Goal: Task Accomplishment & Management: Use online tool/utility

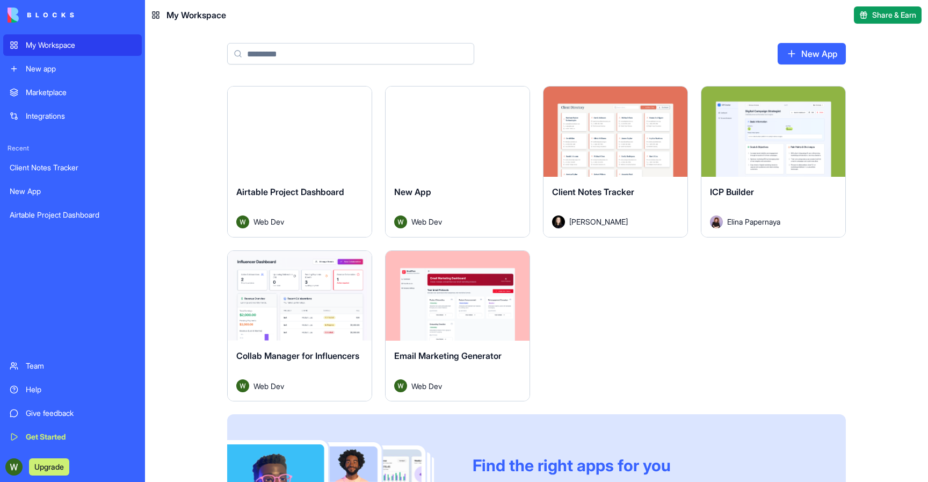
click at [289, 174] on div "Launch" at bounding box center [300, 131] width 144 height 90
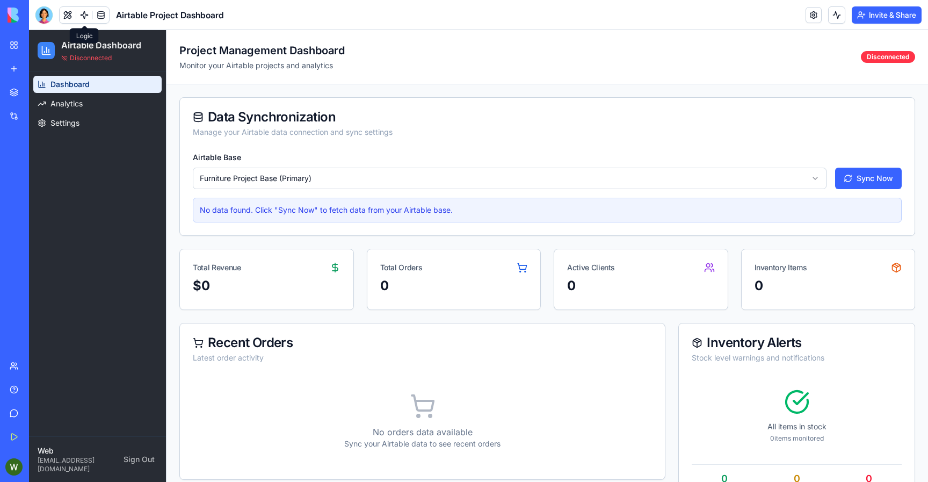
click at [69, 11] on button at bounding box center [68, 15] width 16 height 16
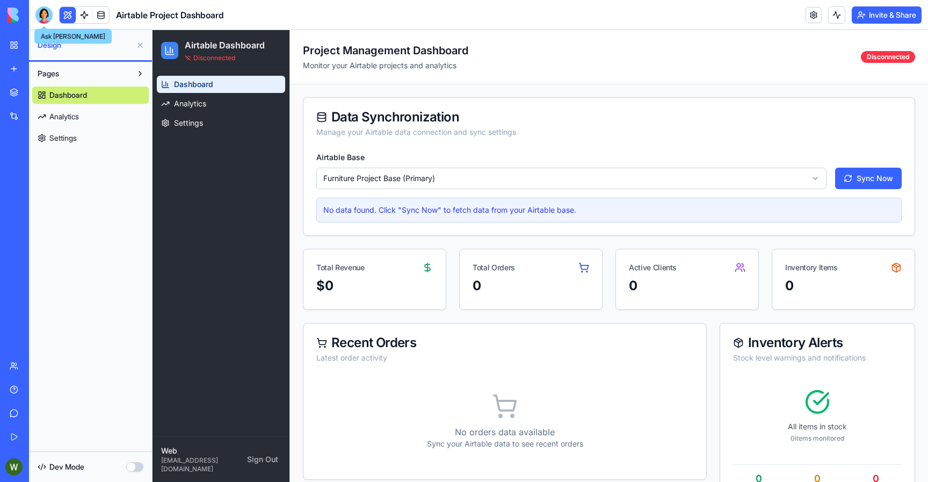
click at [47, 18] on div at bounding box center [43, 14] width 17 height 17
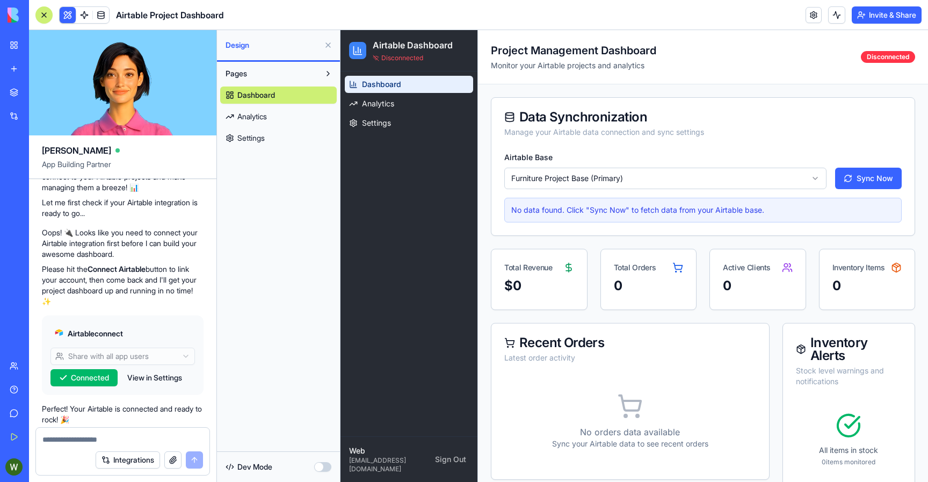
scroll to position [106, 0]
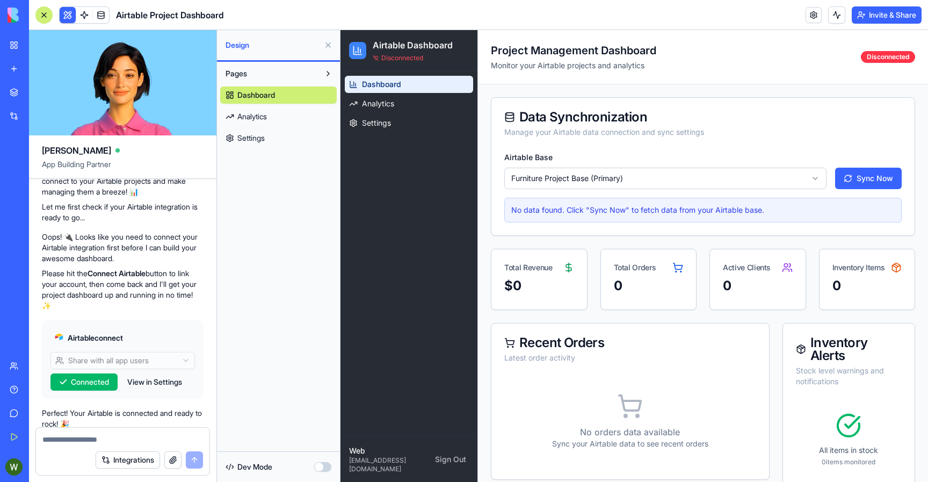
click at [162, 372] on div "Airtable connect Share with all app users Connected View in Settings" at bounding box center [123, 359] width 162 height 79
click at [161, 384] on button "View in Settings" at bounding box center [155, 381] width 66 height 17
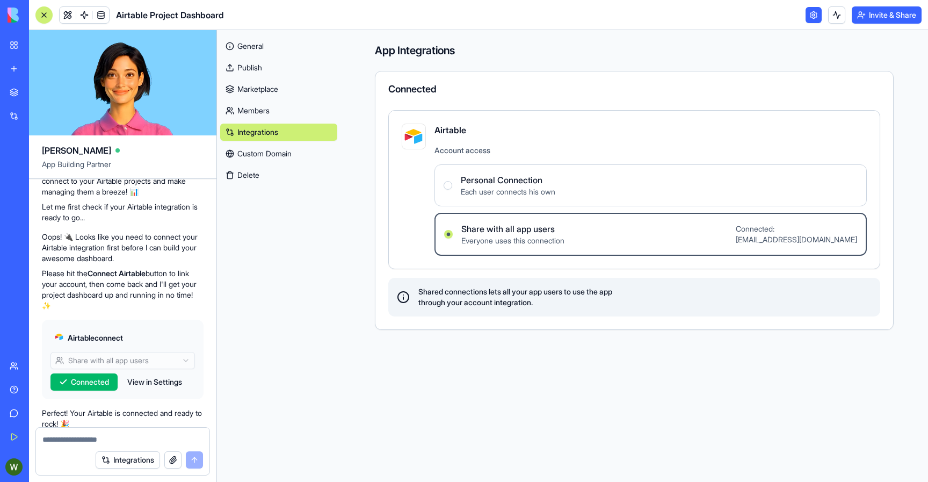
click at [273, 373] on div "General Publish Marketplace Members Integrations Custom Domain Delete" at bounding box center [279, 256] width 124 height 452
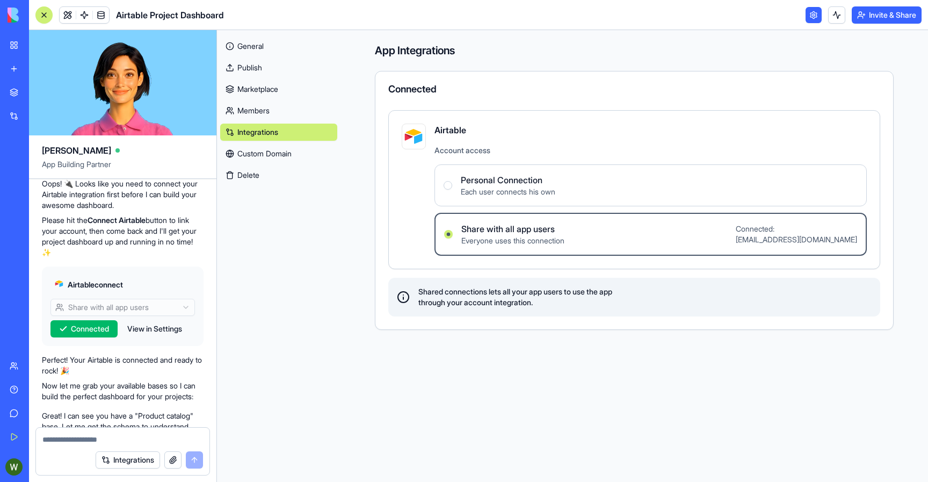
scroll to position [157, 0]
click at [258, 78] on div "General Publish Marketplace Members Integrations Custom Domain Delete" at bounding box center [278, 108] width 117 height 150
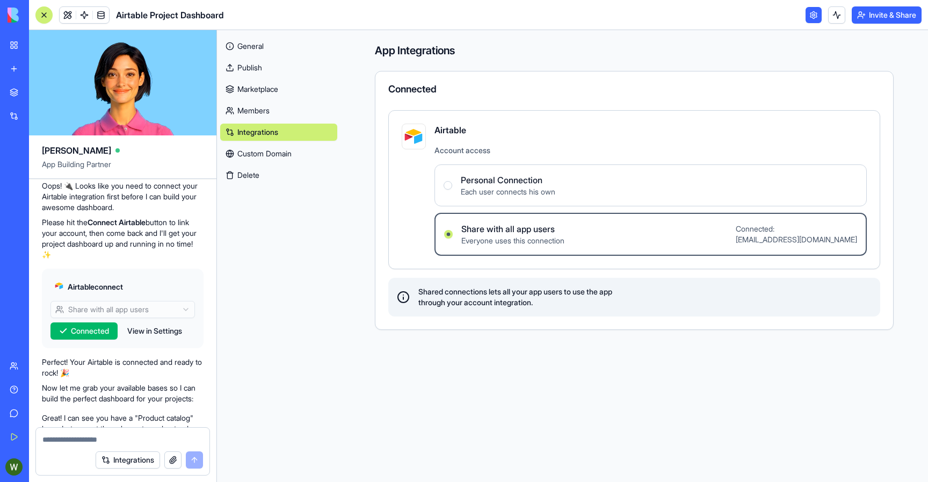
click at [258, 90] on link "Marketplace" at bounding box center [278, 89] width 117 height 17
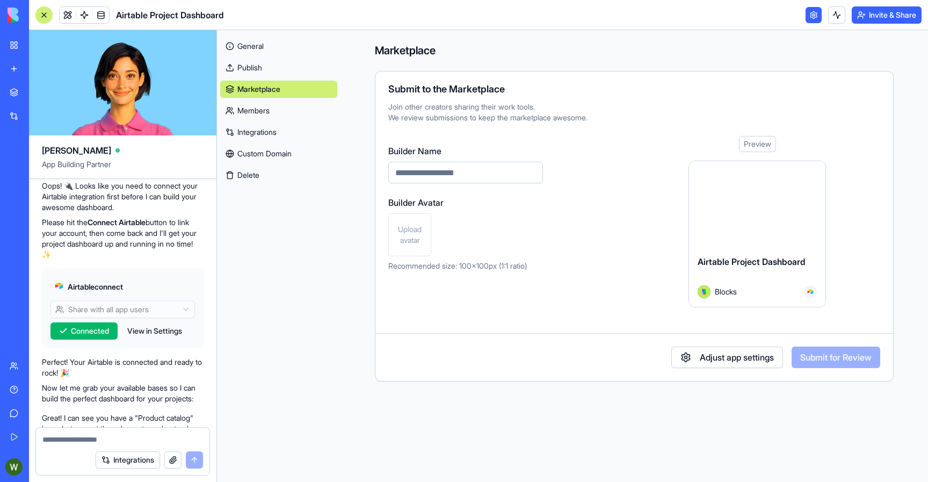
click at [245, 110] on link "Members" at bounding box center [278, 110] width 117 height 17
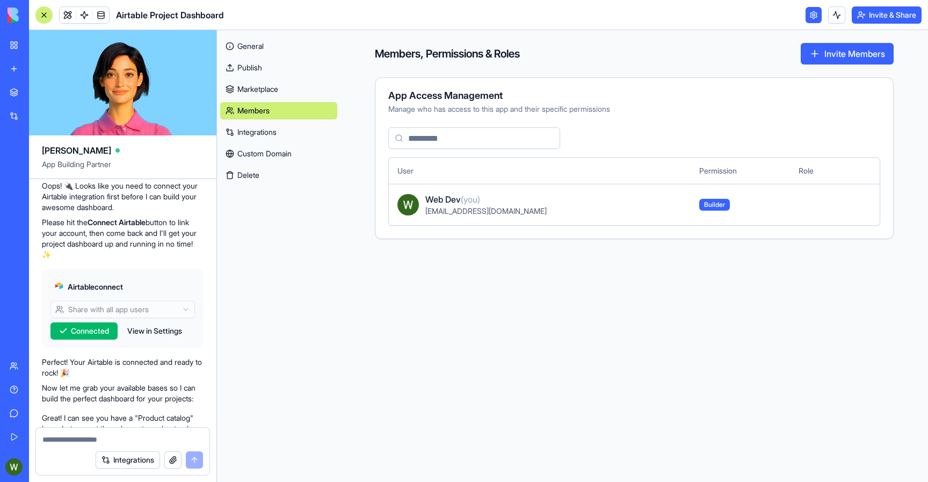
click at [237, 131] on link "Integrations" at bounding box center [278, 132] width 117 height 17
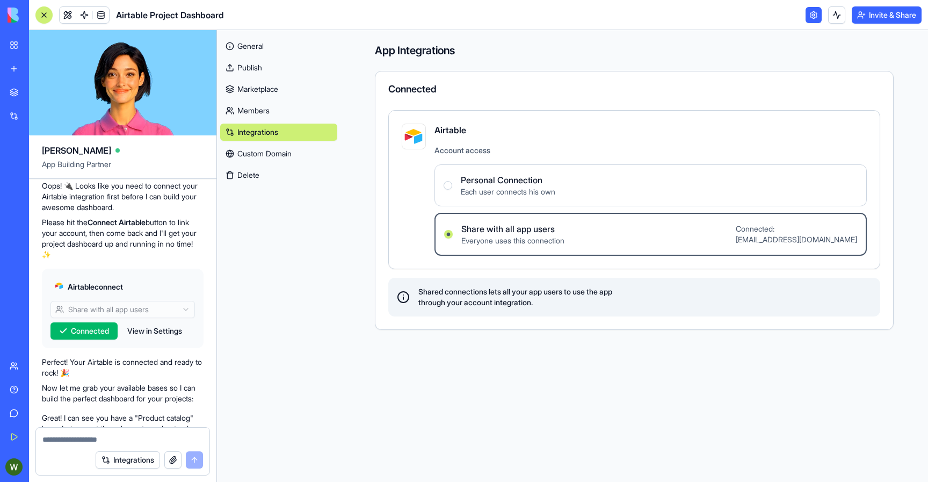
click at [242, 156] on link "Custom Domain" at bounding box center [278, 153] width 117 height 17
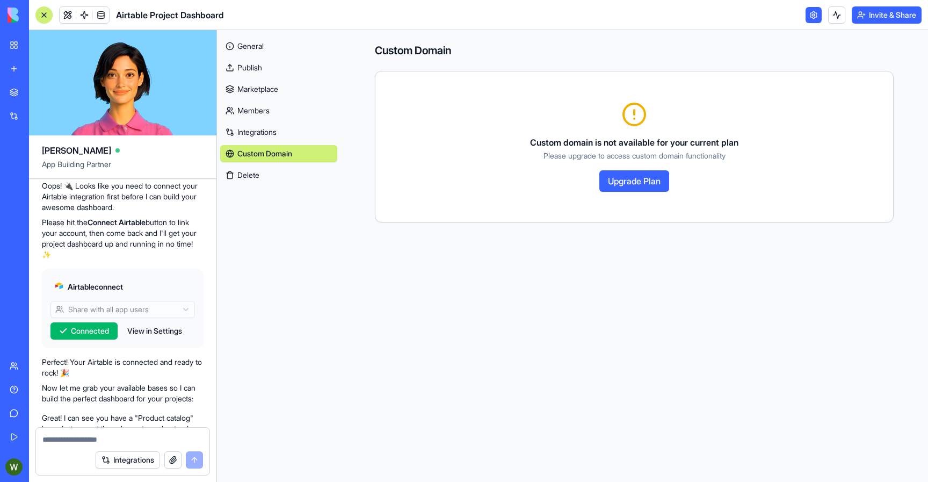
click at [244, 172] on button "Delete" at bounding box center [278, 175] width 117 height 17
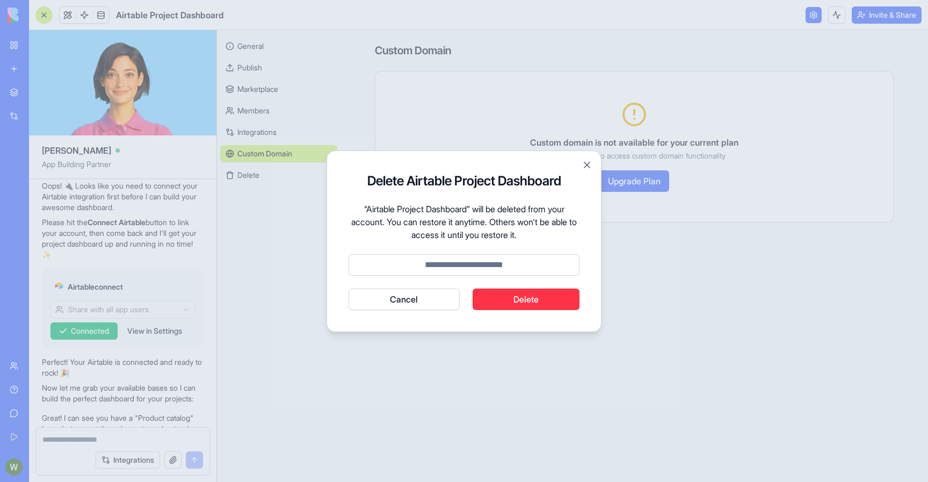
click at [581, 164] on div "Delete Airtable Project Dashboard “Airtable Project Dashboard” will be deleted …" at bounding box center [464, 241] width 275 height 182
click at [586, 166] on button "Close" at bounding box center [587, 165] width 11 height 11
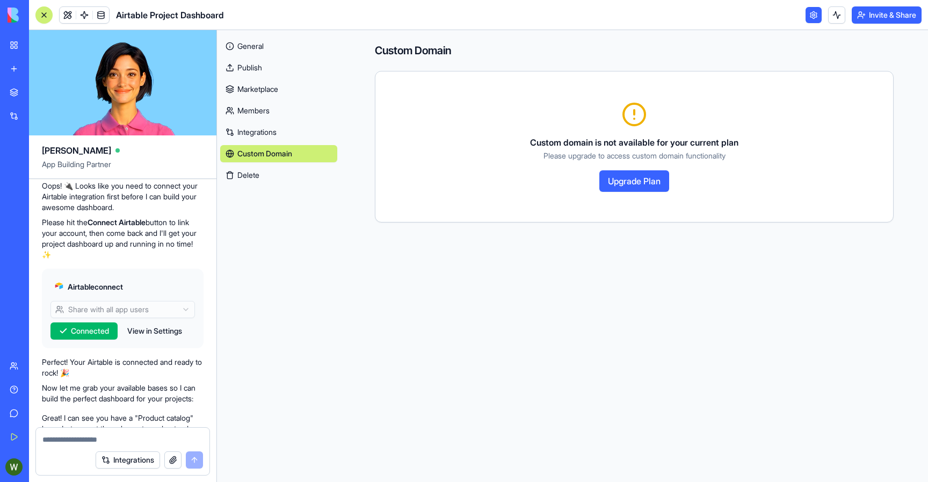
click at [276, 50] on link "General" at bounding box center [278, 46] width 117 height 17
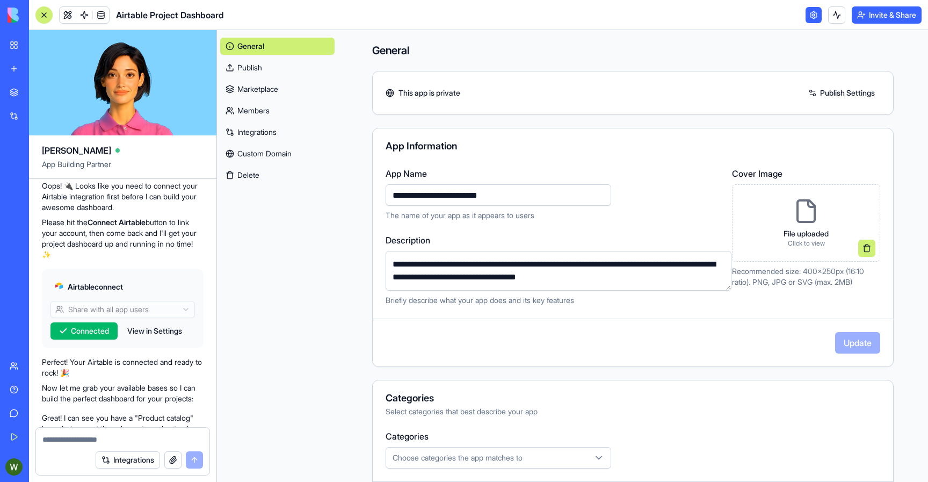
click at [302, 203] on div "General Publish Marketplace Members Integrations Custom Domain Delete" at bounding box center [277, 256] width 121 height 452
click at [490, 283] on textarea "**********" at bounding box center [559, 271] width 346 height 40
click at [299, 280] on div "General Publish Marketplace Members Integrations Custom Domain Delete" at bounding box center [277, 256] width 121 height 452
click at [811, 16] on link at bounding box center [814, 15] width 16 height 16
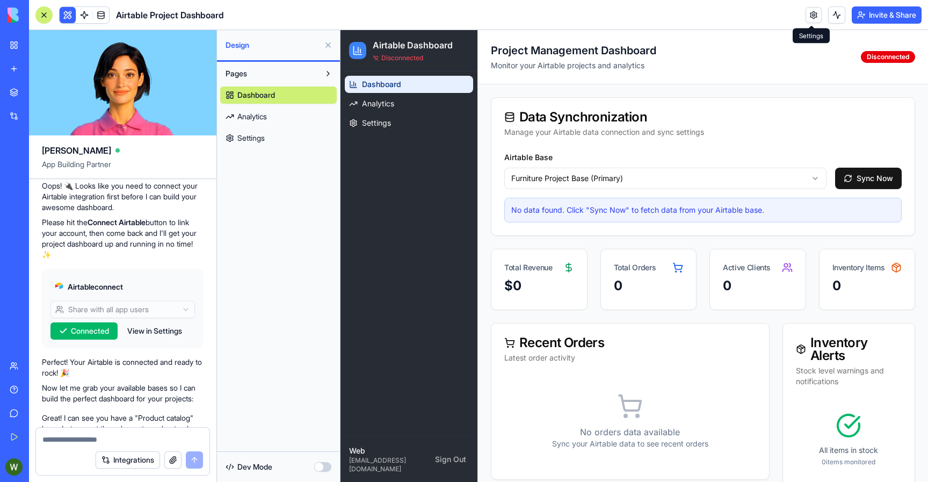
click at [808, 18] on link at bounding box center [814, 15] width 16 height 16
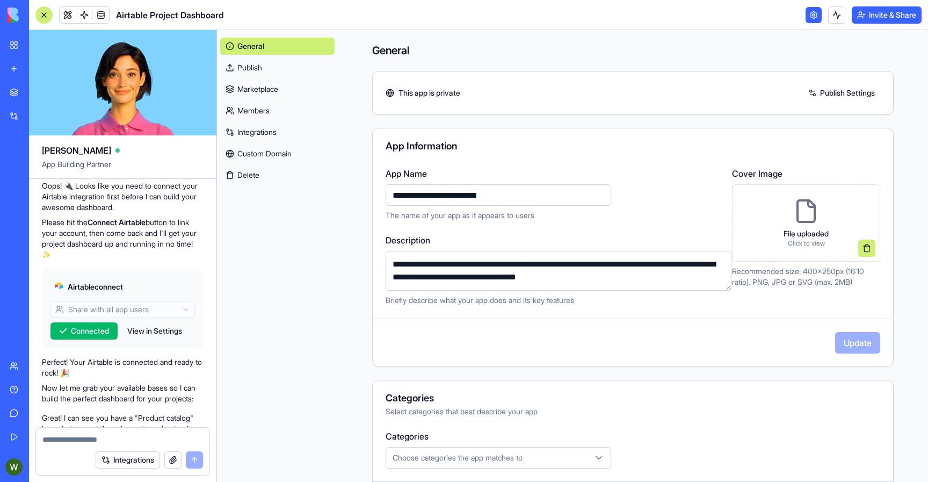
click at [835, 15] on button at bounding box center [836, 14] width 17 height 17
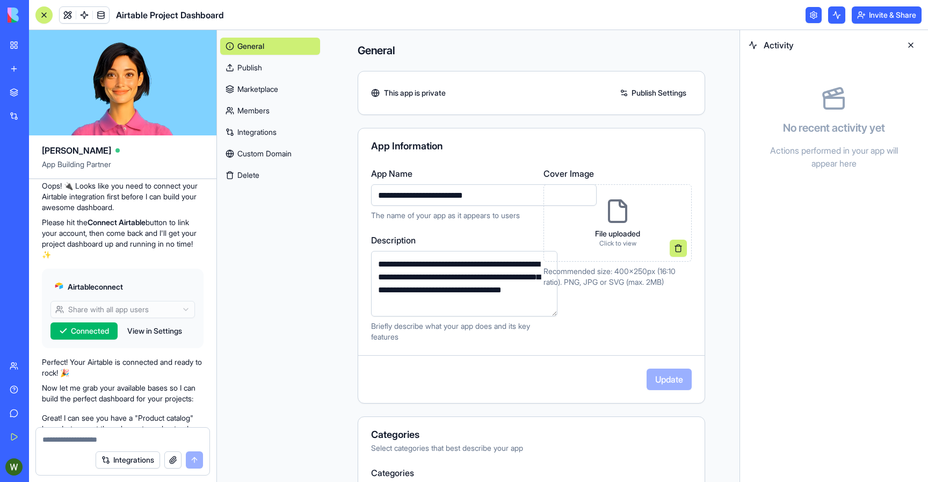
click at [811, 13] on link at bounding box center [814, 15] width 16 height 16
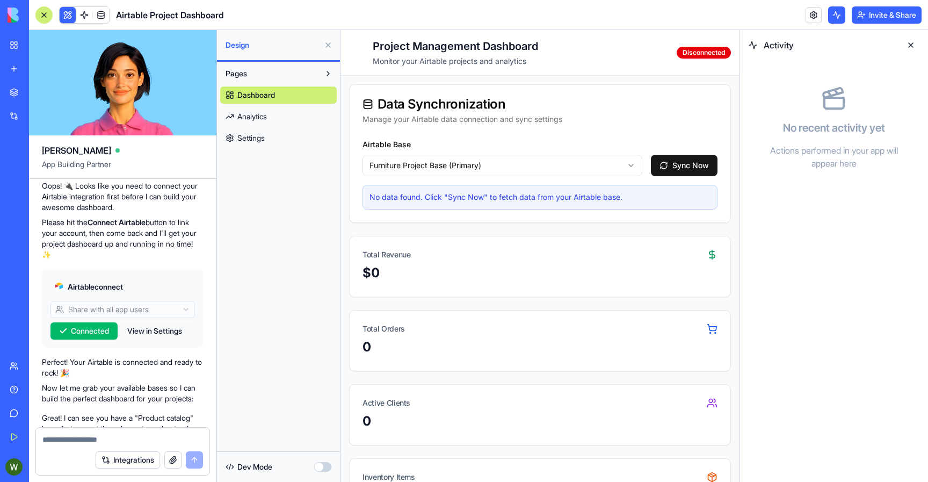
click at [70, 16] on button at bounding box center [68, 15] width 16 height 16
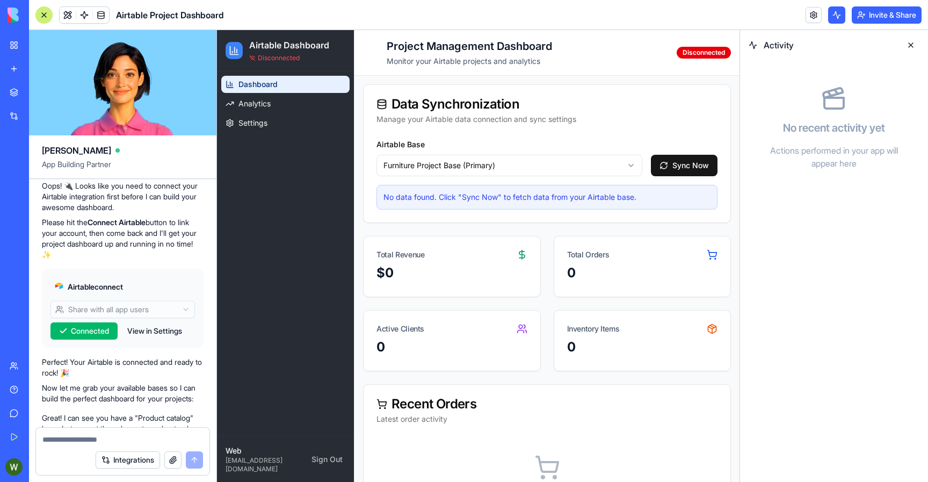
click at [397, 245] on div "Total Revenue" at bounding box center [452, 250] width 177 height 28
click at [656, 168] on button "Sync Now" at bounding box center [684, 165] width 67 height 21
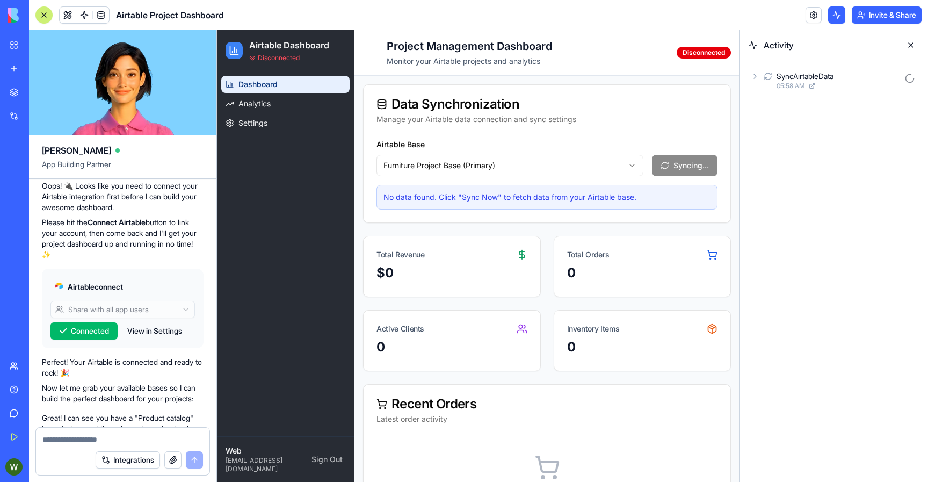
click at [755, 76] on icon at bounding box center [755, 76] width 2 height 4
click at [771, 98] on div "Input" at bounding box center [838, 104] width 162 height 19
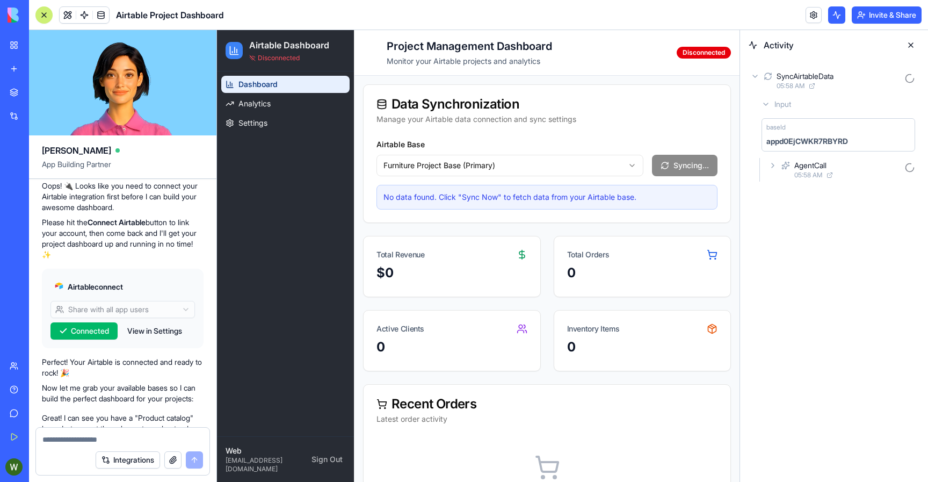
click at [777, 164] on div "AgentCall 05:58 AM" at bounding box center [842, 170] width 153 height 24
click at [780, 192] on icon at bounding box center [783, 193] width 9 height 9
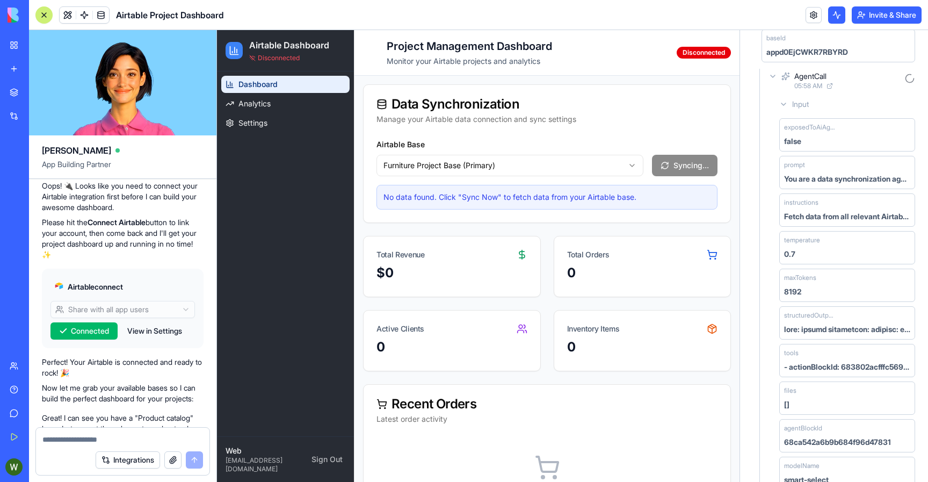
scroll to position [306, 0]
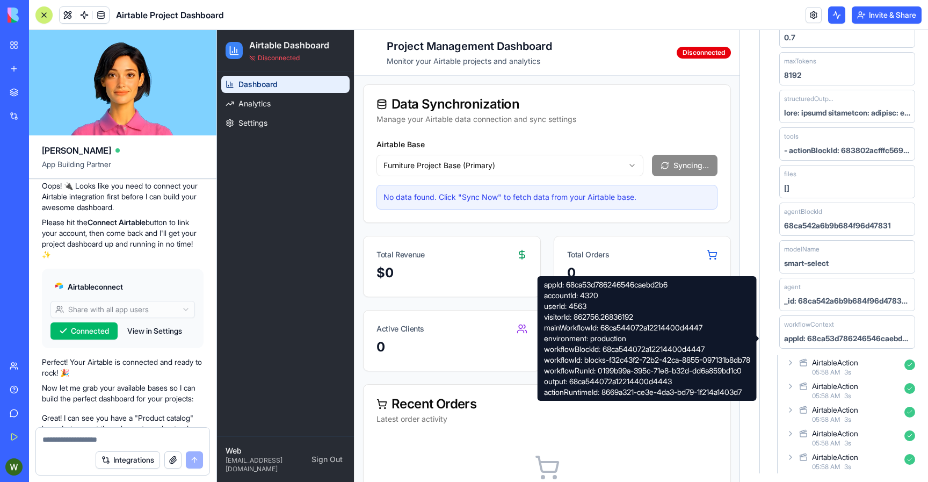
click at [791, 359] on icon at bounding box center [790, 362] width 9 height 9
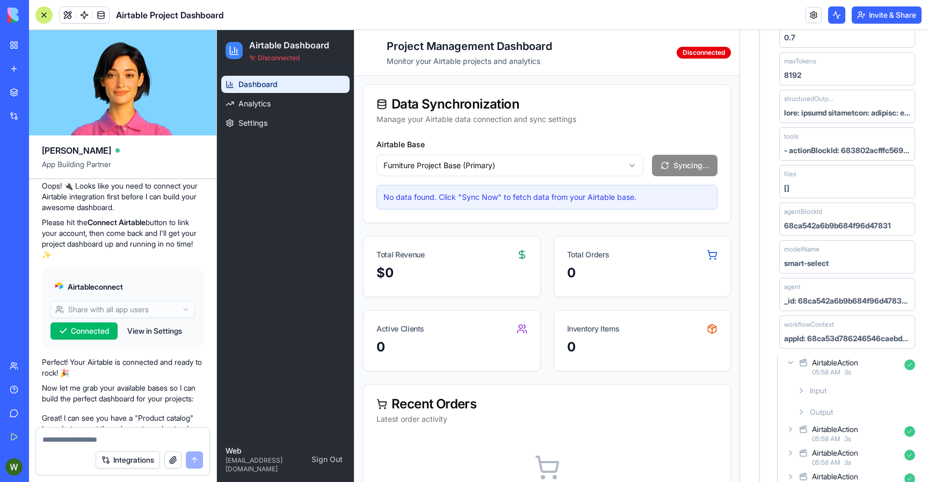
scroll to position [349, 0]
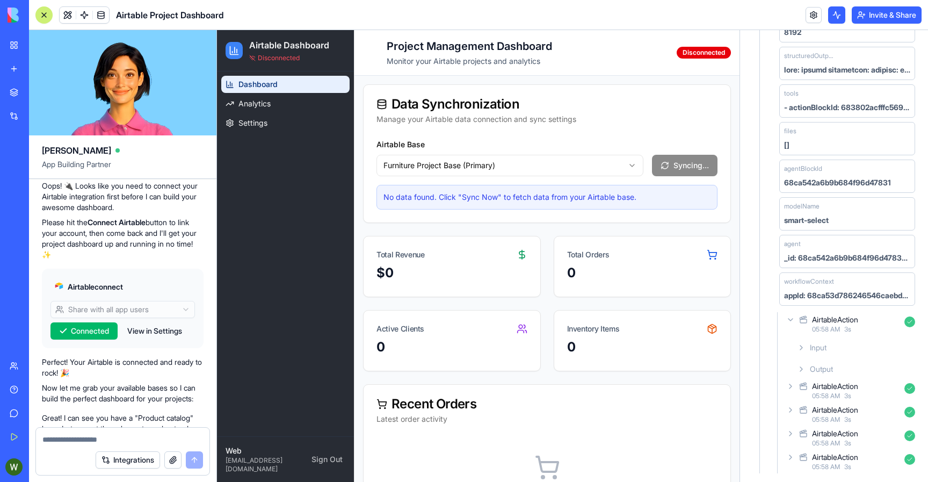
click at [805, 341] on div "Input" at bounding box center [856, 347] width 127 height 19
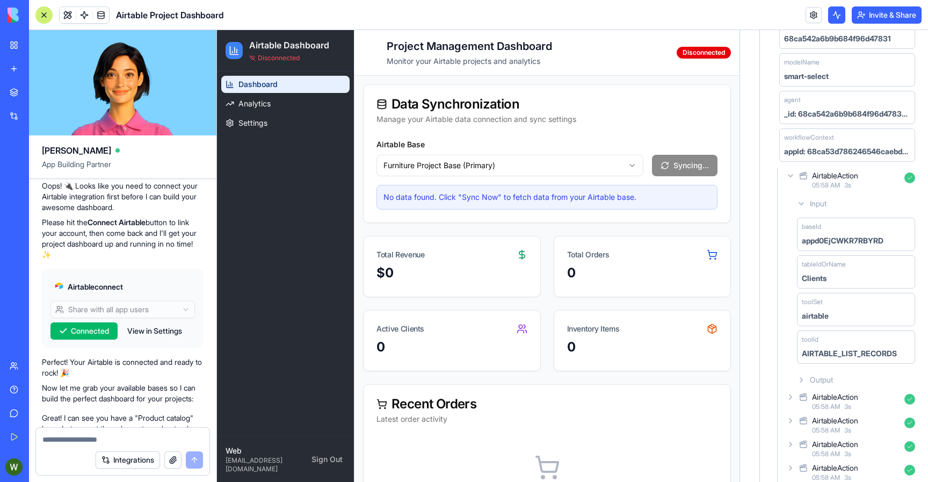
scroll to position [503, 0]
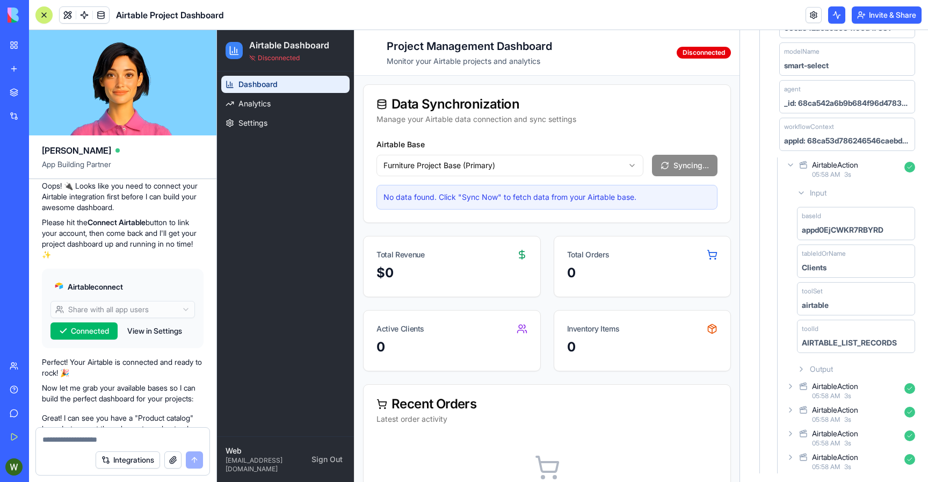
click at [802, 368] on icon at bounding box center [801, 369] width 9 height 9
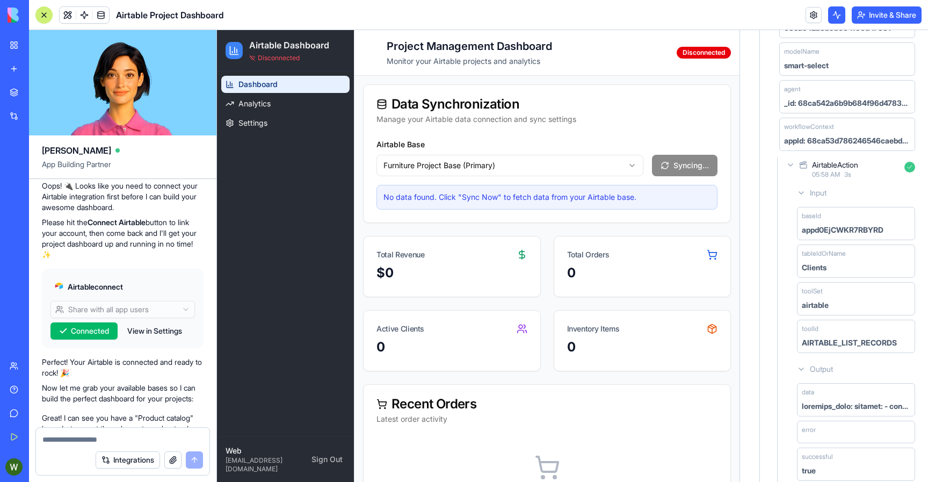
scroll to position [647, 0]
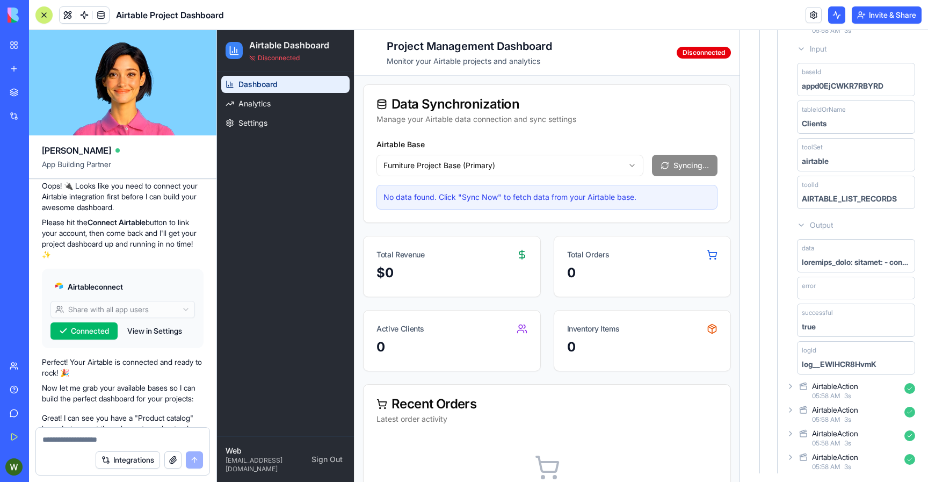
click at [789, 382] on icon at bounding box center [790, 386] width 9 height 9
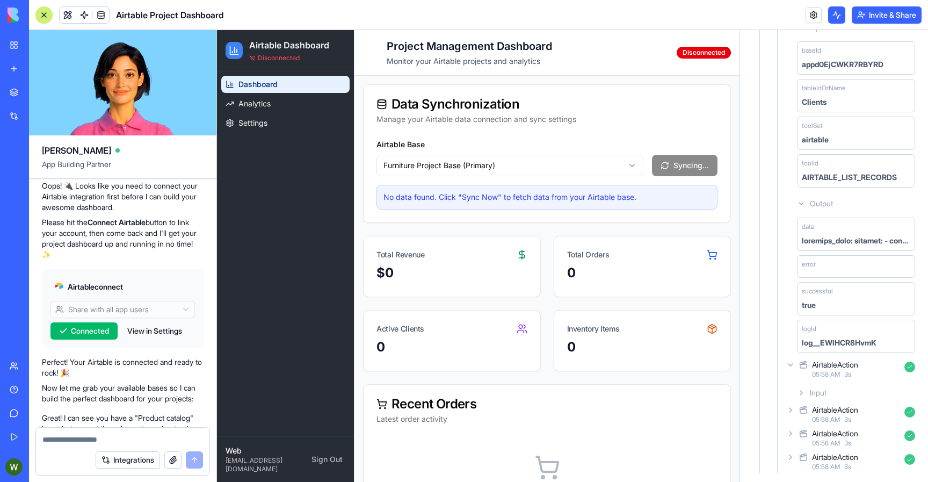
click at [816, 345] on div "log__EWlHCR8HvmK" at bounding box center [839, 342] width 75 height 11
click at [794, 411] on icon at bounding box center [790, 410] width 9 height 9
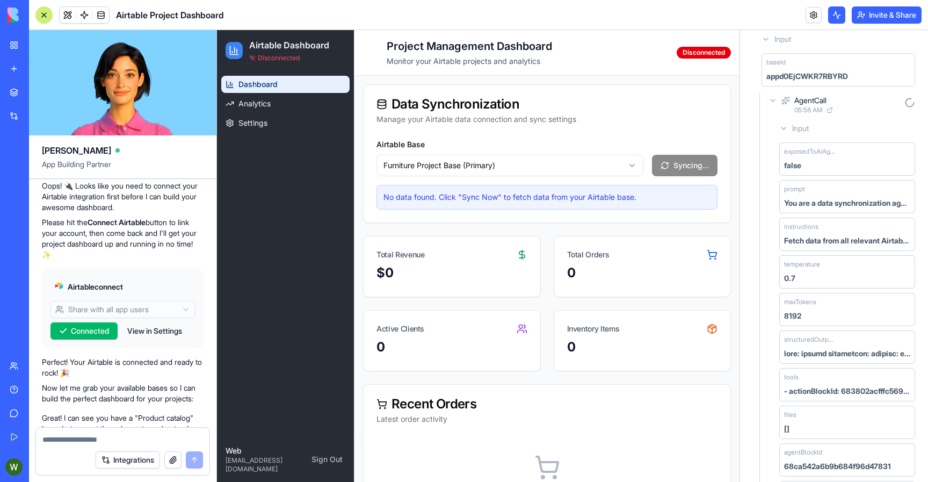
scroll to position [0, 0]
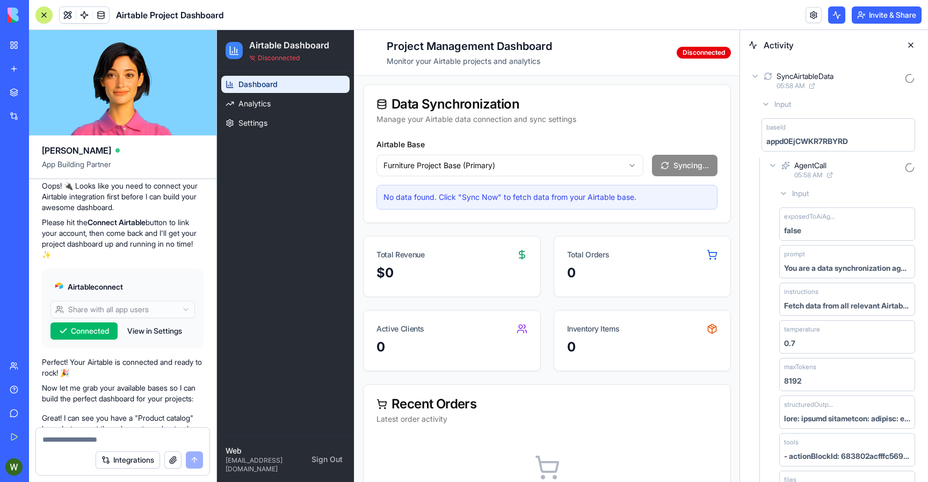
click at [777, 167] on icon at bounding box center [773, 165] width 9 height 9
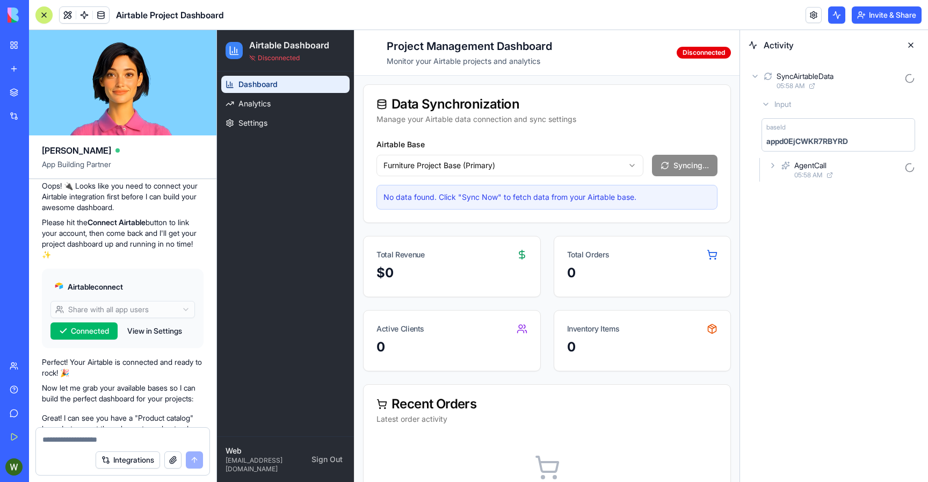
click at [775, 167] on icon at bounding box center [773, 165] width 9 height 9
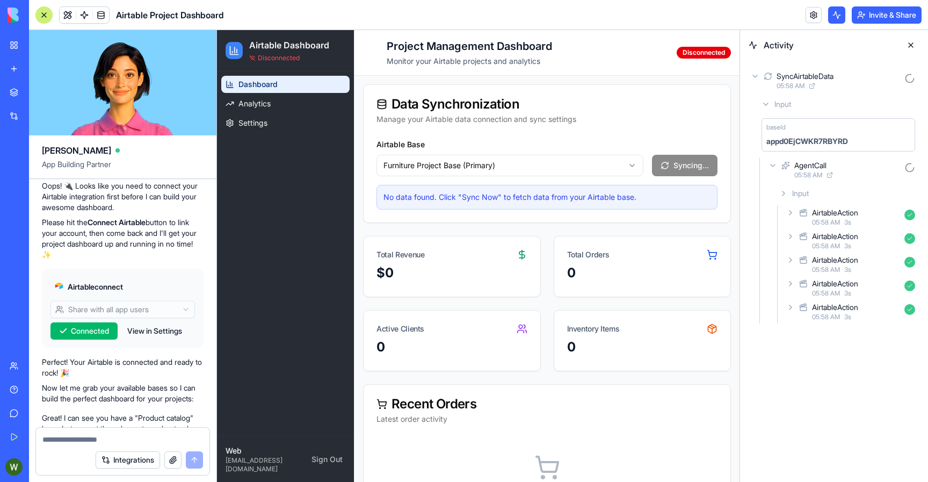
click at [785, 188] on div "Input" at bounding box center [847, 193] width 144 height 19
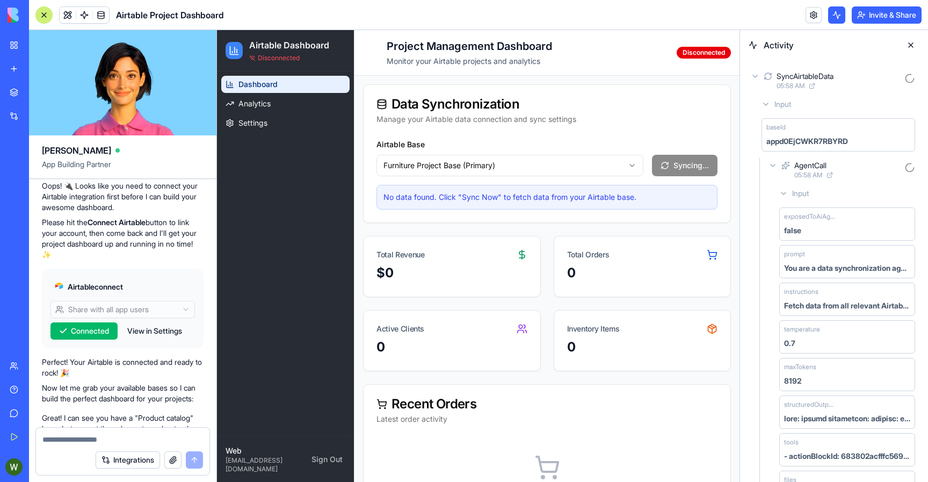
click at [785, 188] on div "Input" at bounding box center [847, 193] width 144 height 19
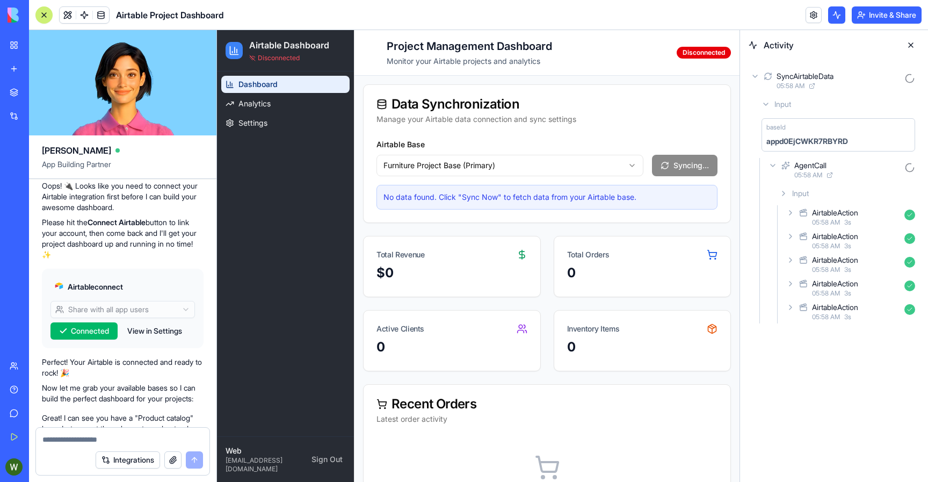
click at [826, 78] on div "SyncAirtableData" at bounding box center [805, 76] width 57 height 11
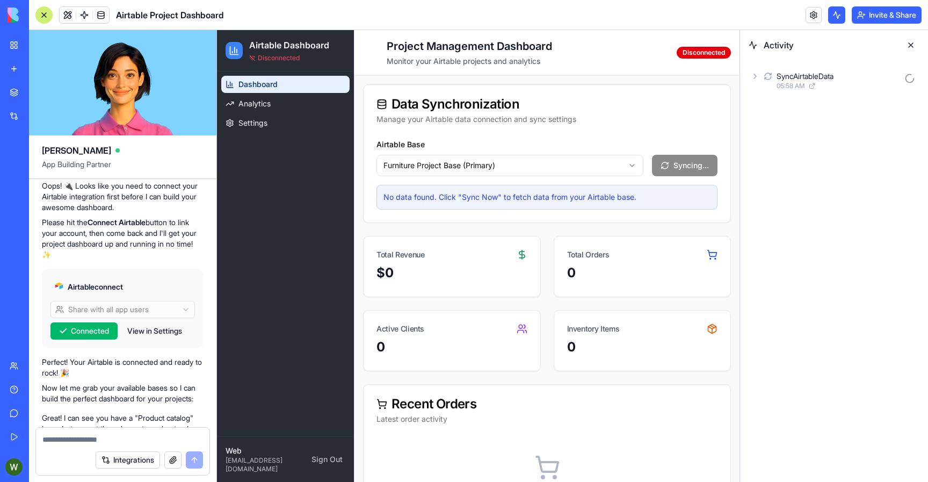
click at [826, 78] on div "SyncAirtableData" at bounding box center [805, 76] width 57 height 11
click at [829, 133] on icon at bounding box center [830, 134] width 4 height 4
click at [837, 193] on div "Activity SyncAirtableData 05:58 AM Input AgentCall 05:58 AM" at bounding box center [834, 256] width 188 height 452
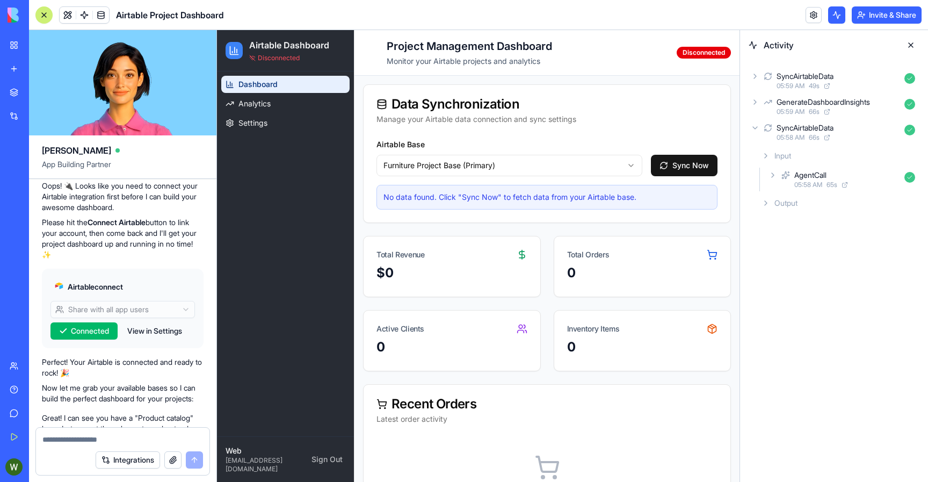
click at [775, 173] on icon at bounding box center [773, 175] width 9 height 9
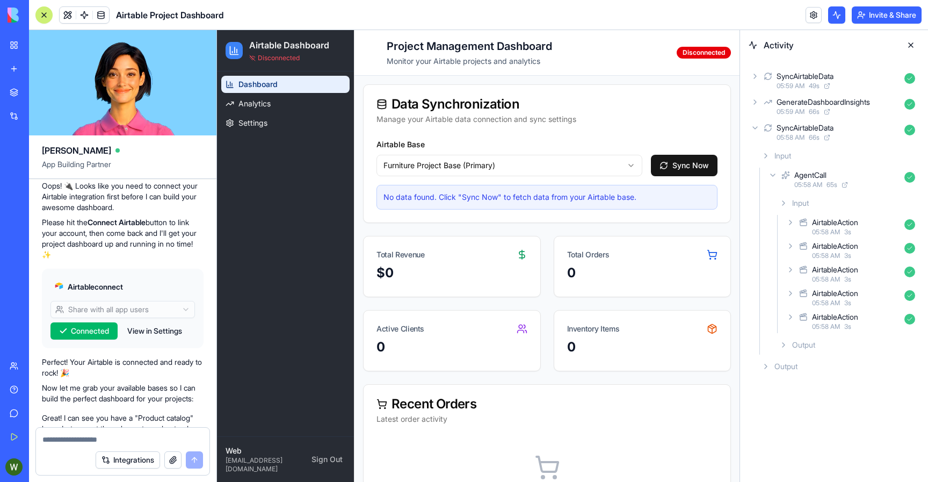
click at [792, 221] on icon at bounding box center [790, 222] width 9 height 9
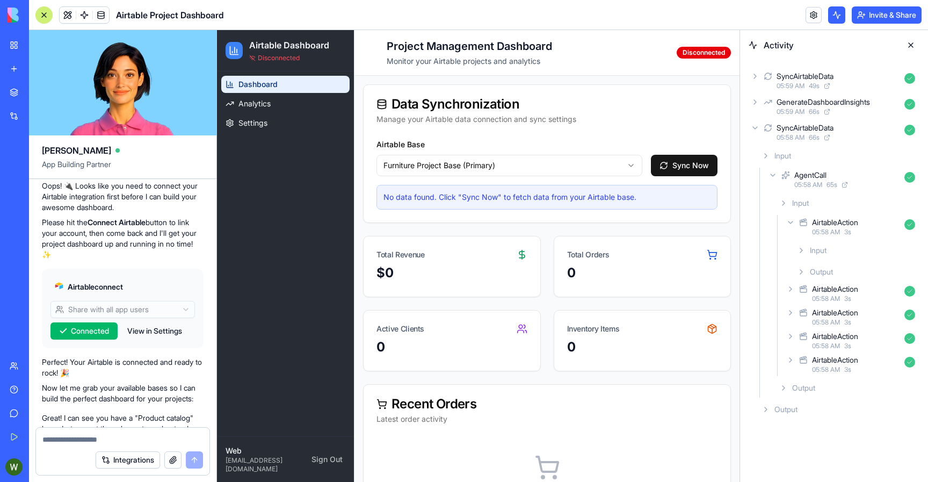
click at [797, 243] on div "Input" at bounding box center [856, 250] width 127 height 19
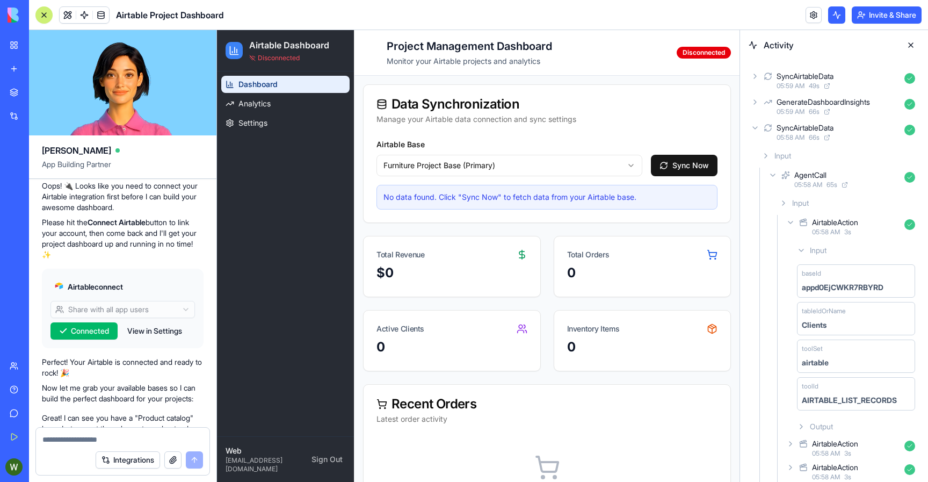
click at [797, 243] on div "Input" at bounding box center [856, 250] width 127 height 19
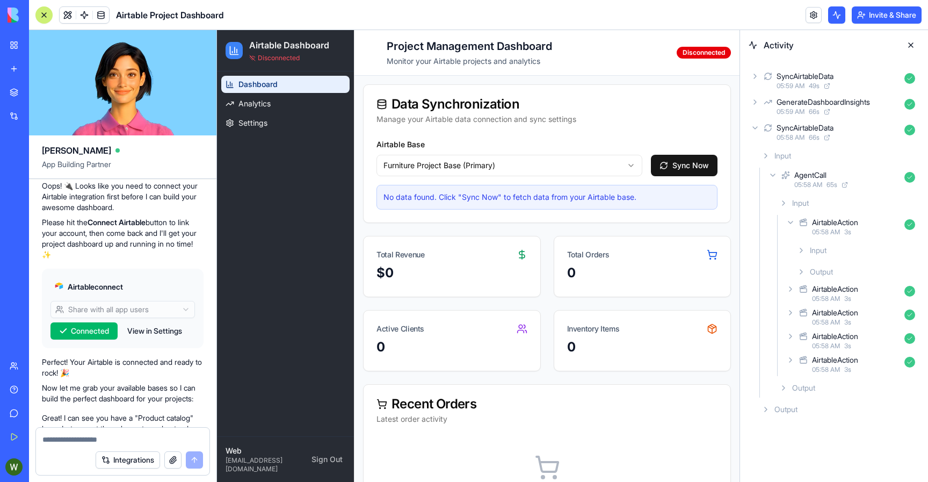
click at [792, 226] on icon at bounding box center [790, 222] width 9 height 9
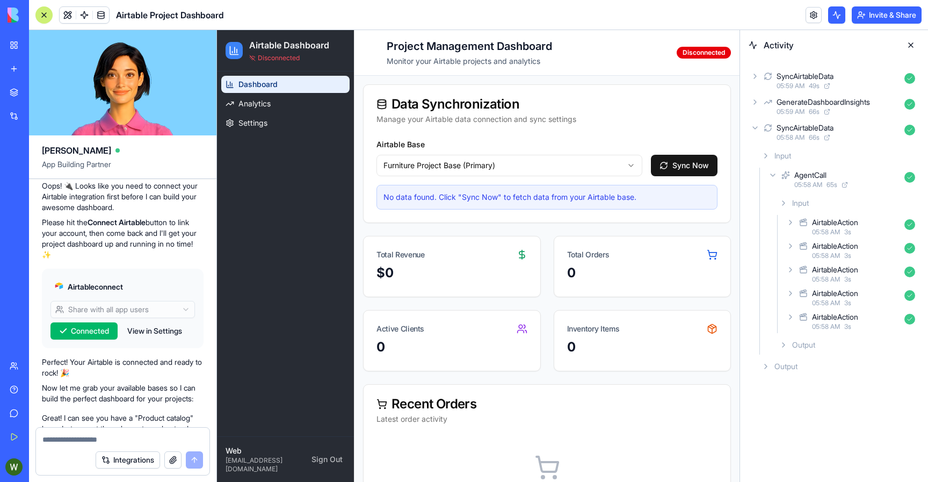
click at [784, 210] on div "Input" at bounding box center [847, 202] width 144 height 19
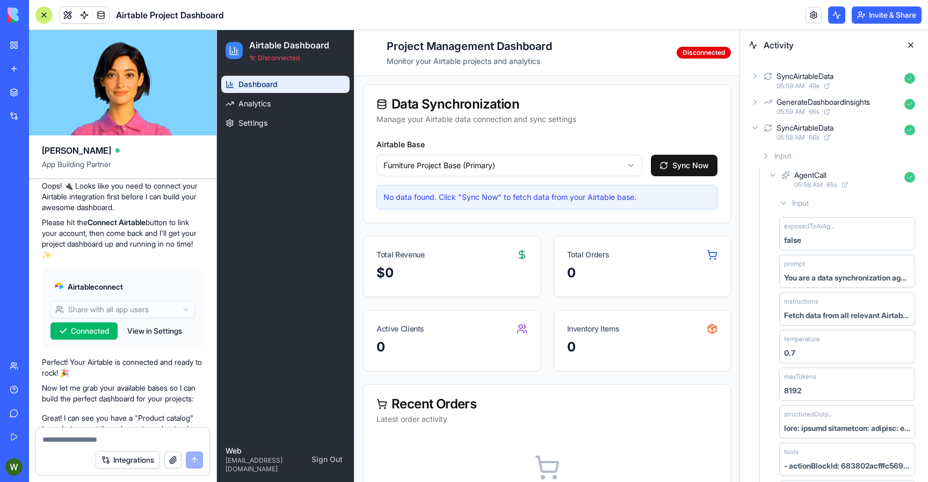
click at [784, 210] on div "Input" at bounding box center [847, 202] width 144 height 19
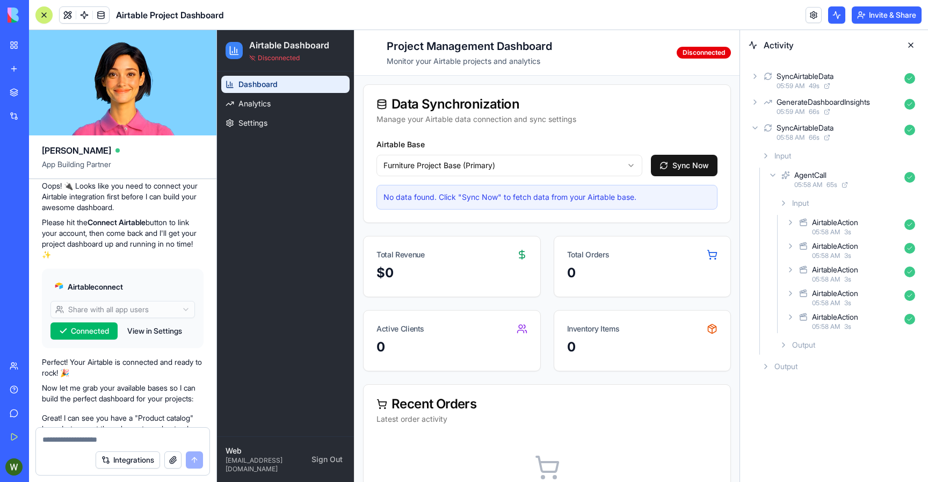
click at [772, 173] on icon at bounding box center [773, 175] width 9 height 9
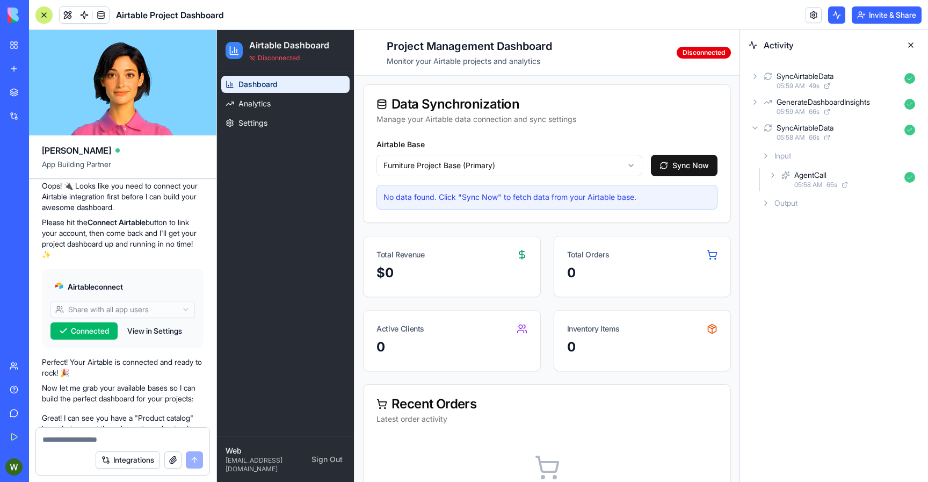
click at [772, 173] on icon at bounding box center [773, 175] width 2 height 4
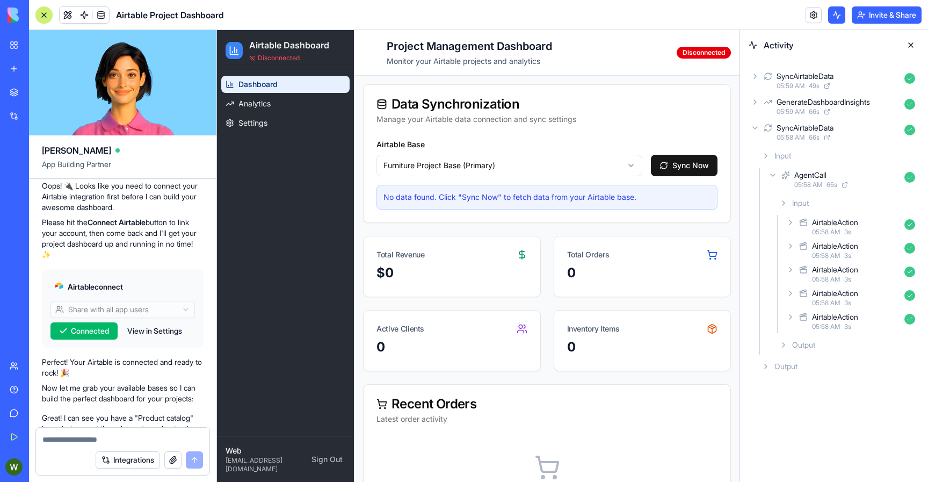
click at [787, 215] on div "AirtableAction 05:58 AM 3 s" at bounding box center [851, 227] width 135 height 24
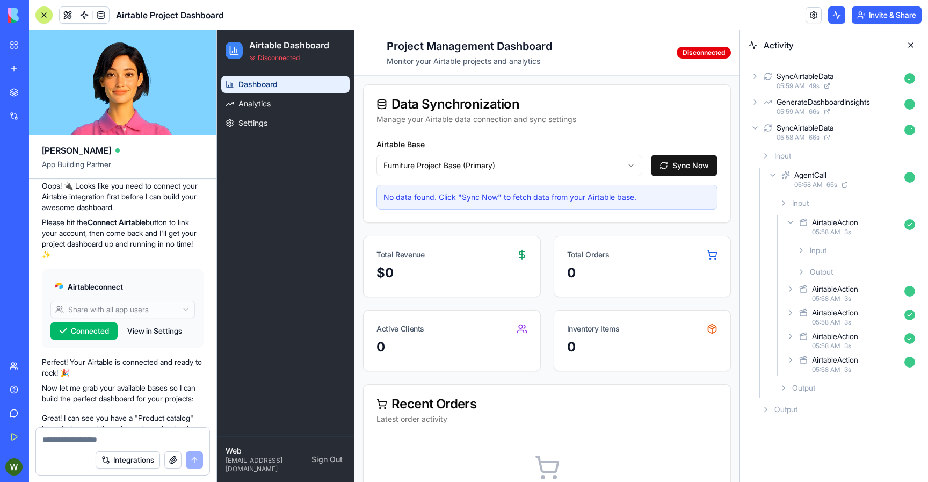
click at [783, 201] on icon at bounding box center [784, 203] width 2 height 4
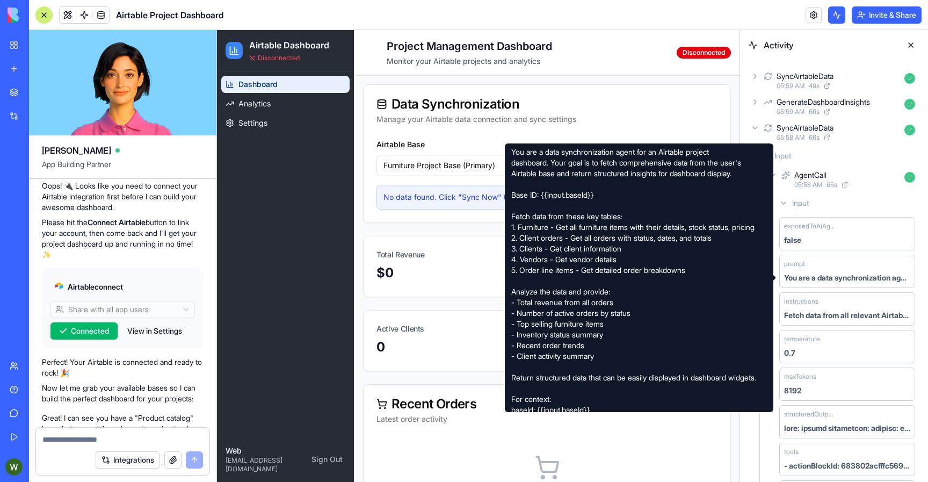
click at [799, 273] on div "You are a data synchronization agent for an Airtable project dashboard. Your go…" at bounding box center [847, 277] width 126 height 11
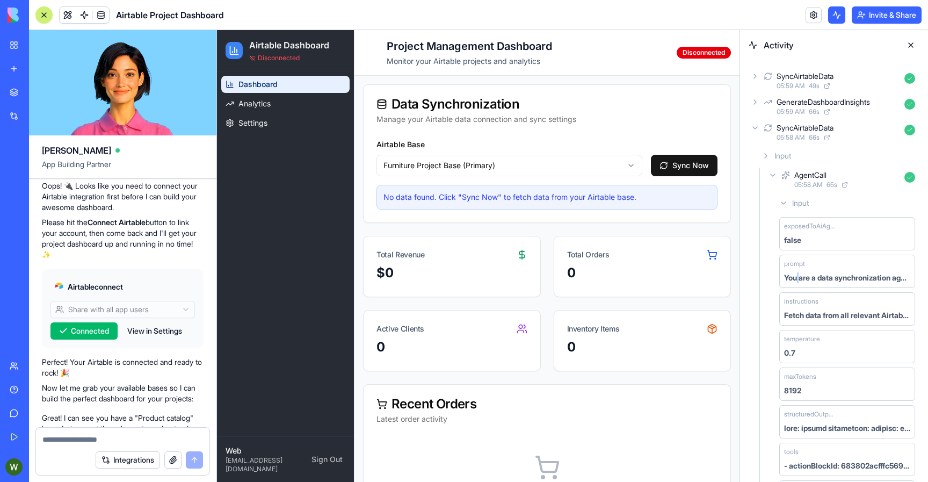
click at [799, 273] on div "You are a data synchronization agent for an Airtable project dashboard. Your go…" at bounding box center [847, 277] width 126 height 11
click at [774, 173] on icon at bounding box center [773, 175] width 9 height 9
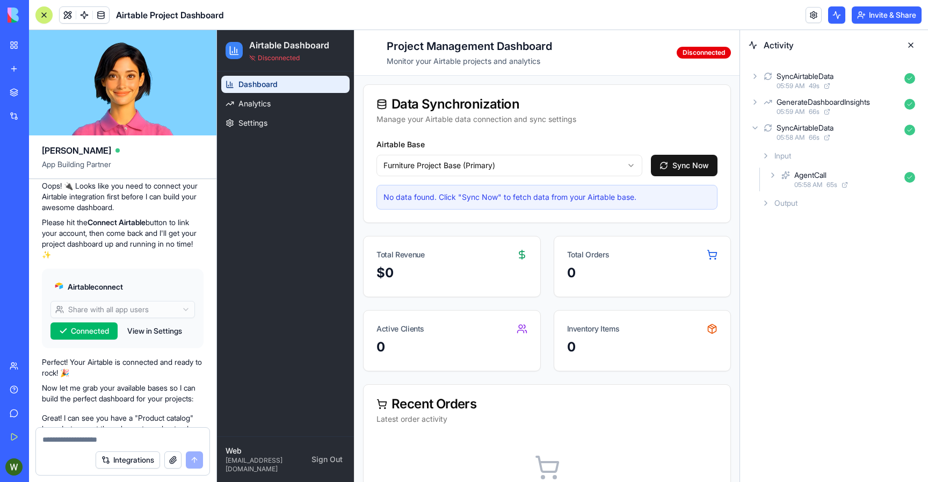
click at [766, 158] on icon at bounding box center [766, 155] width 9 height 9
click at [765, 209] on div "Output" at bounding box center [838, 202] width 162 height 19
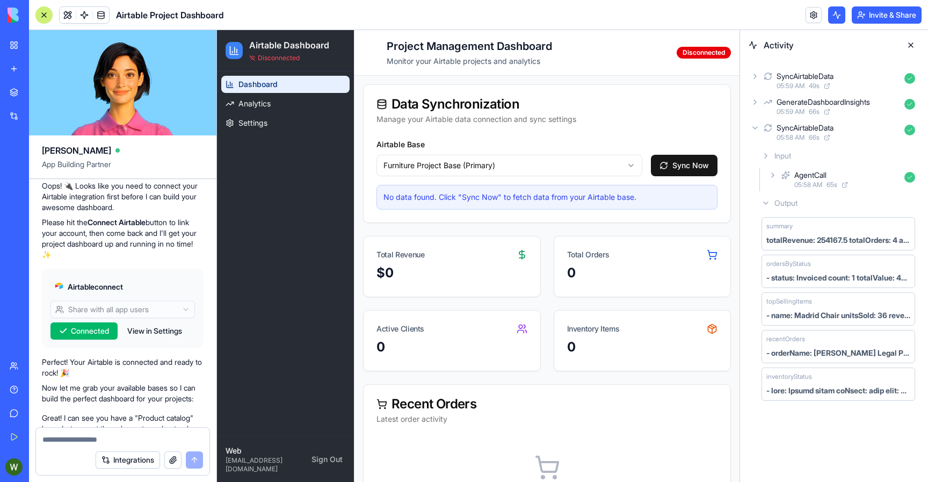
click at [763, 201] on icon at bounding box center [766, 203] width 9 height 9
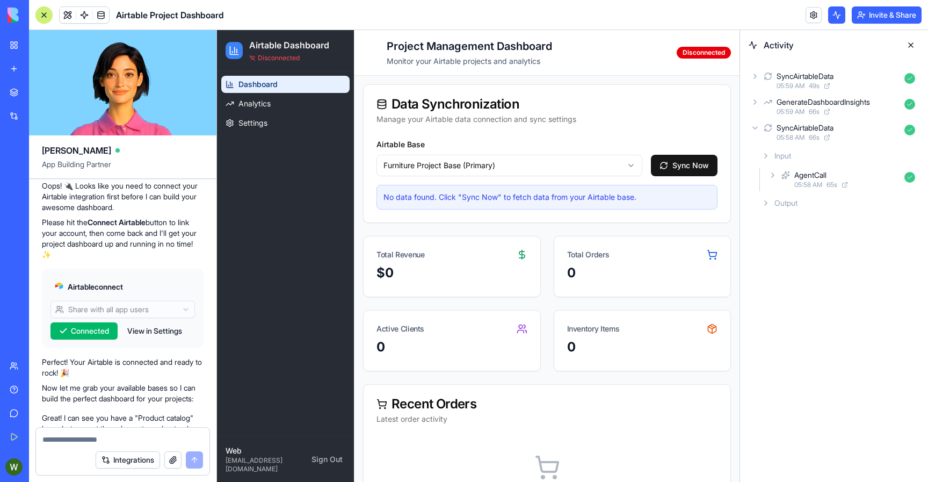
click at [757, 128] on icon at bounding box center [755, 128] width 9 height 9
click at [762, 206] on icon at bounding box center [766, 203] width 9 height 9
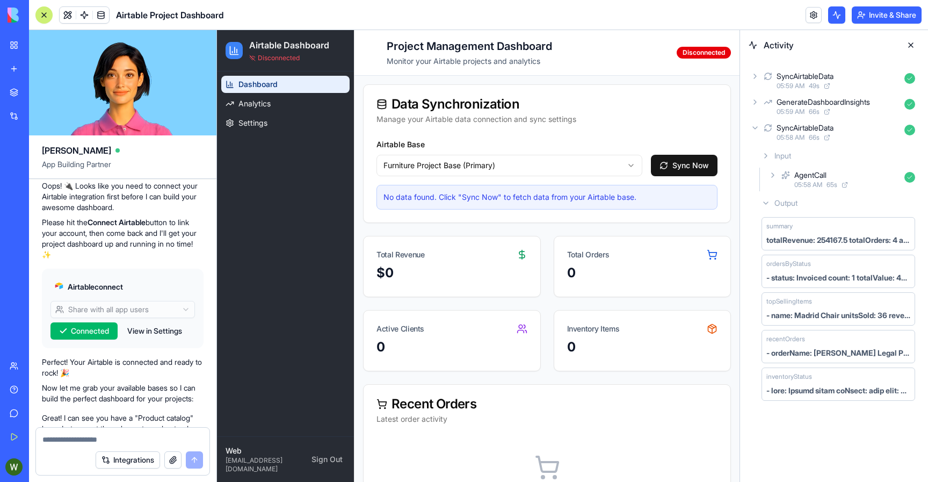
click at [762, 206] on icon at bounding box center [766, 203] width 9 height 9
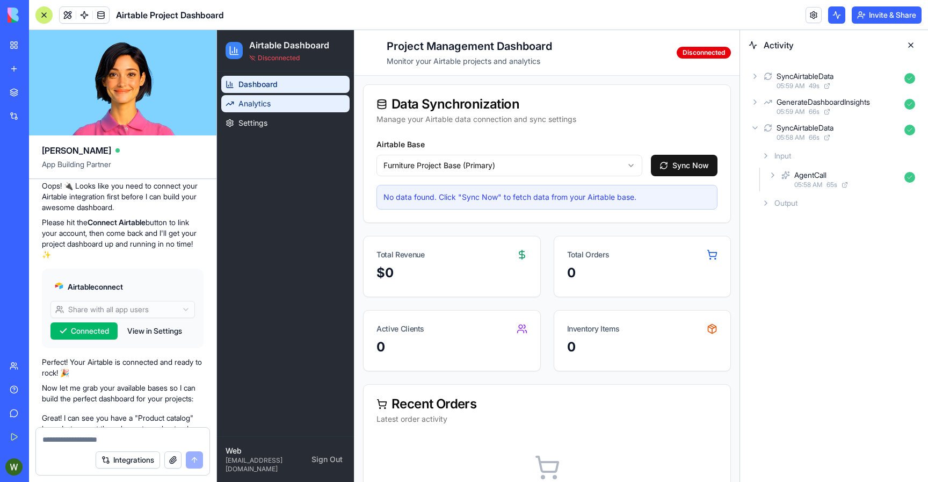
click at [294, 101] on link "Analytics" at bounding box center [285, 103] width 128 height 17
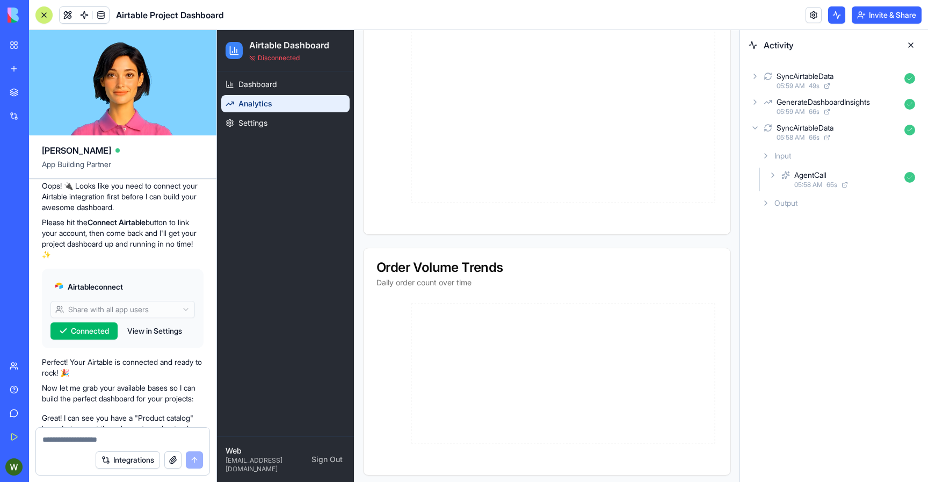
scroll to position [524, 0]
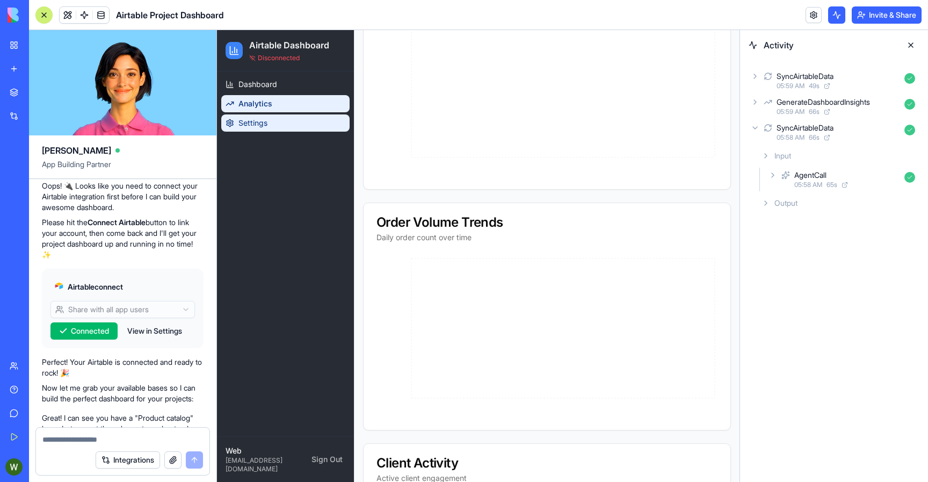
click at [295, 118] on link "Settings" at bounding box center [285, 122] width 128 height 17
click at [279, 126] on link "Settings" at bounding box center [285, 122] width 128 height 17
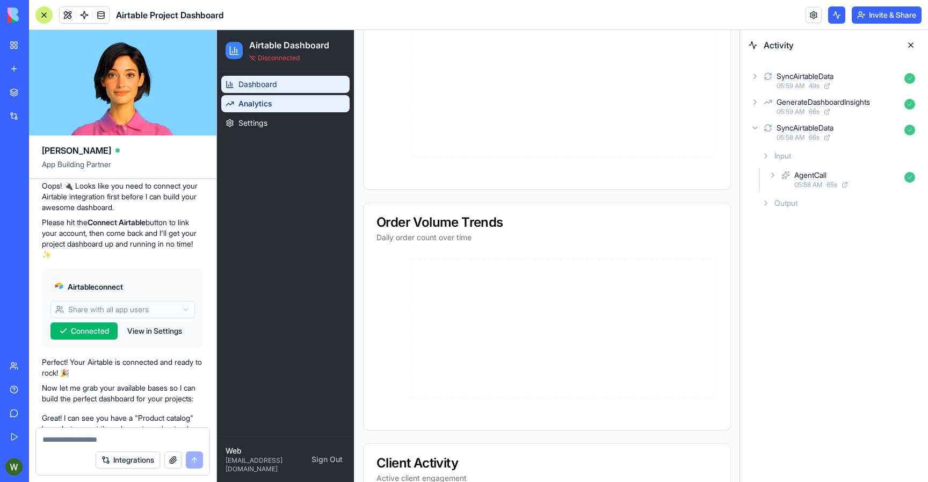
click at [279, 87] on link "Dashboard" at bounding box center [285, 84] width 128 height 17
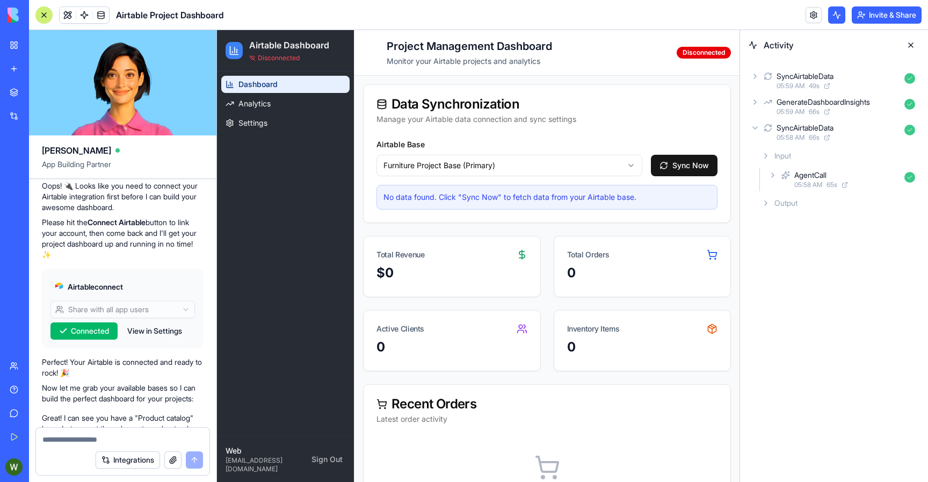
click at [755, 100] on icon at bounding box center [755, 102] width 9 height 9
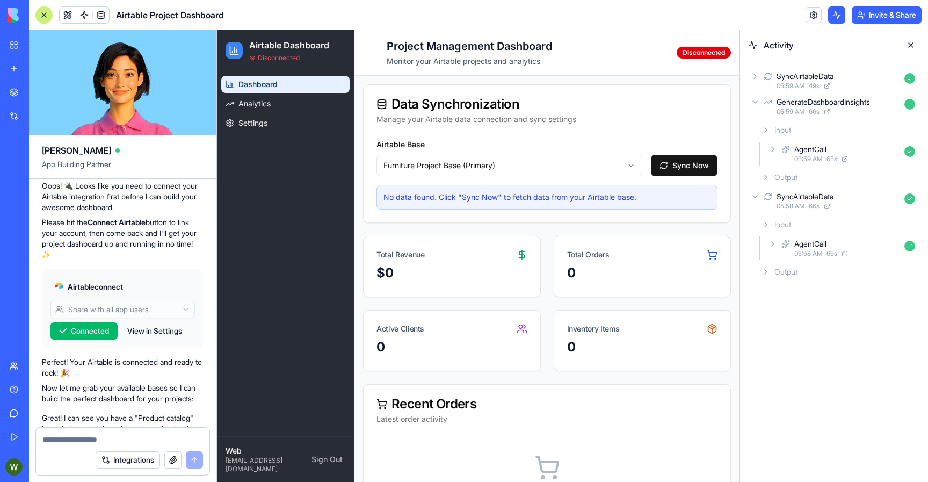
click at [771, 151] on icon at bounding box center [773, 149] width 9 height 9
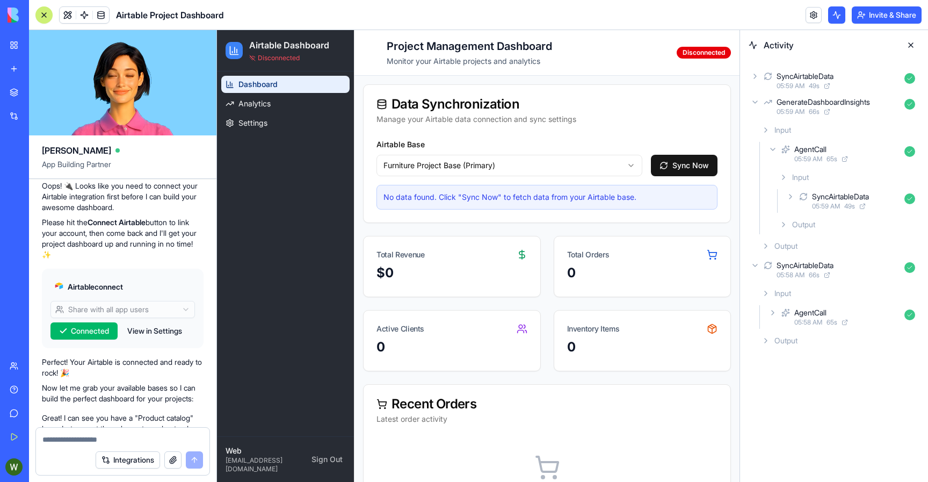
click at [771, 151] on icon at bounding box center [773, 149] width 9 height 9
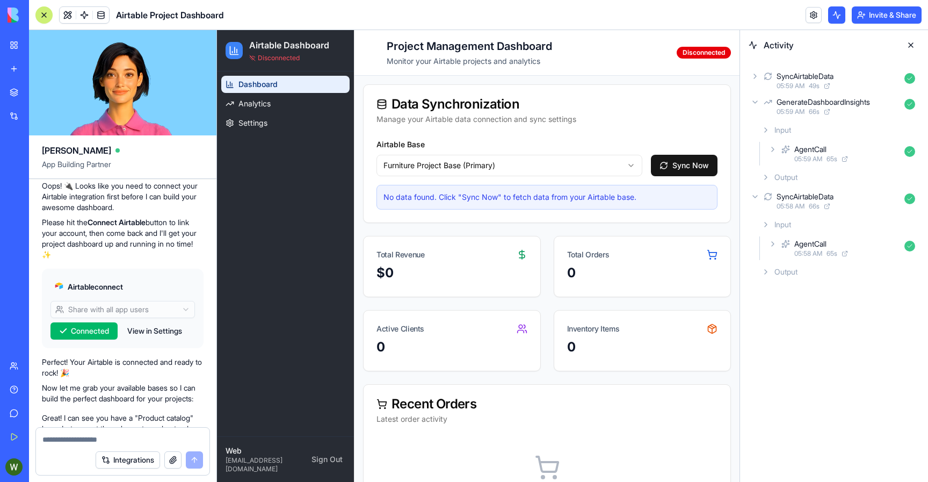
click at [754, 103] on icon at bounding box center [755, 102] width 9 height 9
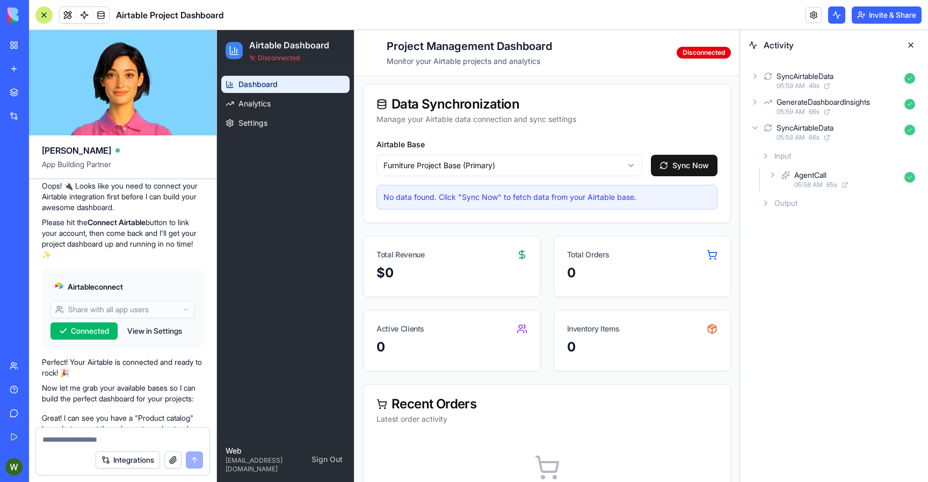
click at [755, 130] on icon at bounding box center [755, 128] width 9 height 9
